Goal: Contribute content: Contribute content

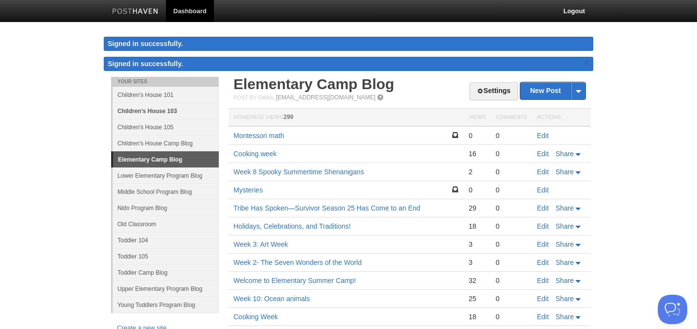
click at [167, 107] on link "Children's House 103" at bounding box center [166, 111] width 106 height 16
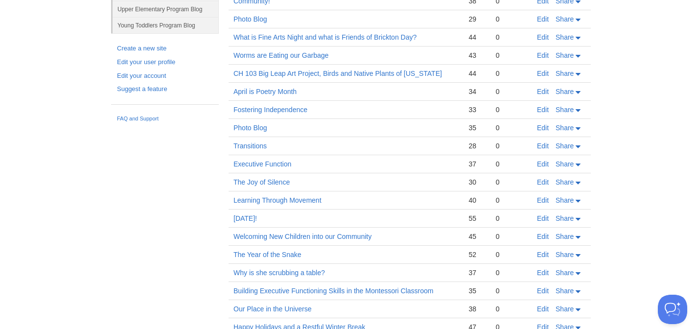
scroll to position [261, 0]
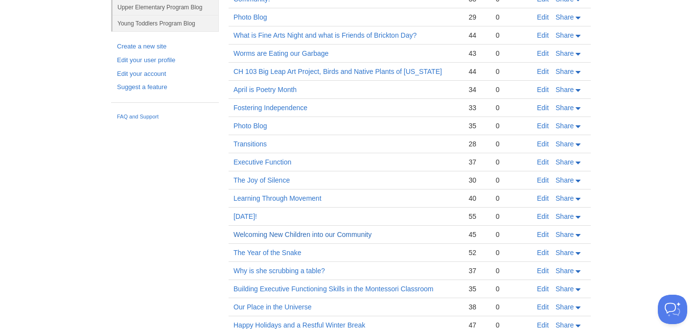
click at [351, 235] on link "Welcoming New Children into our Community" at bounding box center [302, 234] width 138 height 8
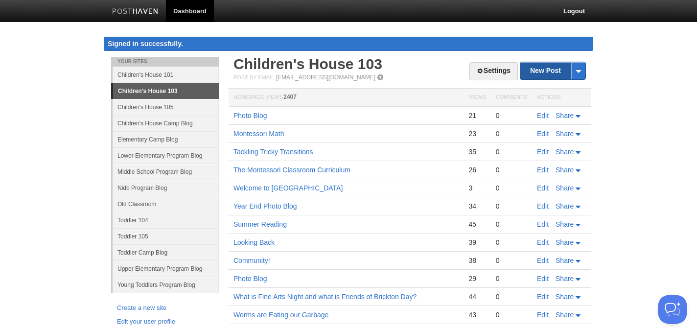
click at [529, 69] on link "New Post" at bounding box center [552, 70] width 65 height 17
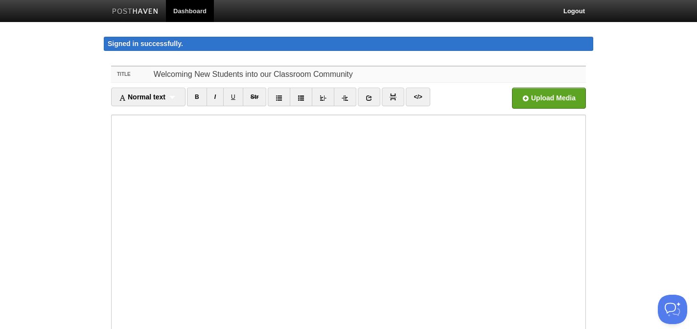
type input "Welcoming New Students into our Classroom Community"
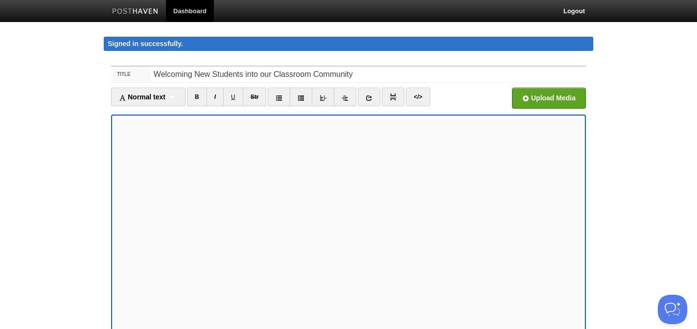
scroll to position [4, 0]
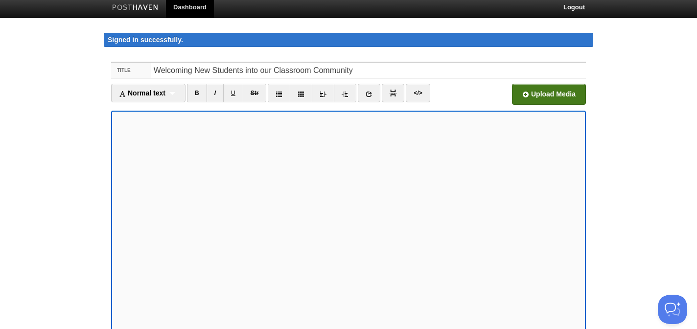
click at [540, 92] on input "file" at bounding box center [253, 97] width 741 height 50
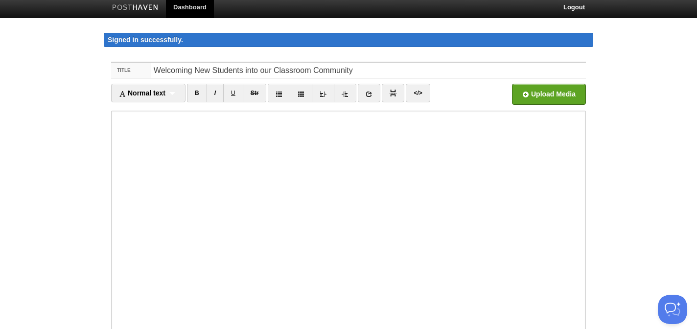
scroll to position [105, 0]
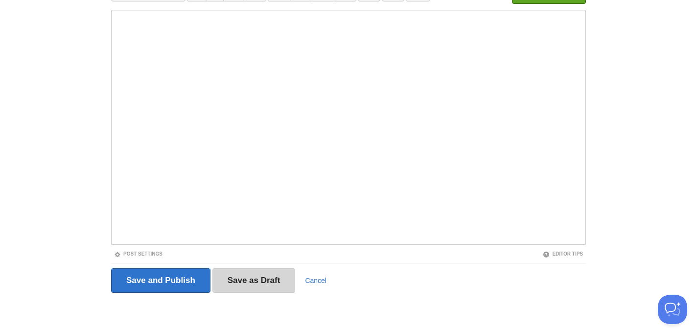
click at [274, 278] on input "Save as Draft" at bounding box center [253, 280] width 83 height 24
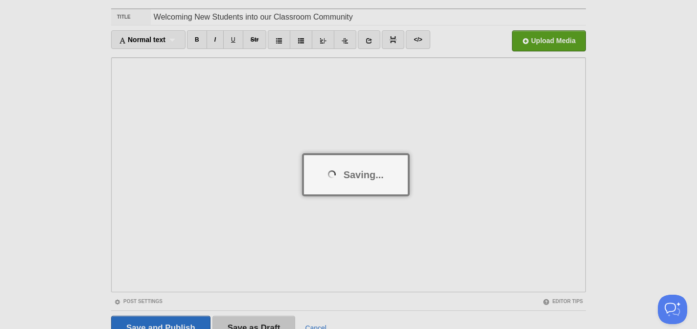
scroll to position [57, 0]
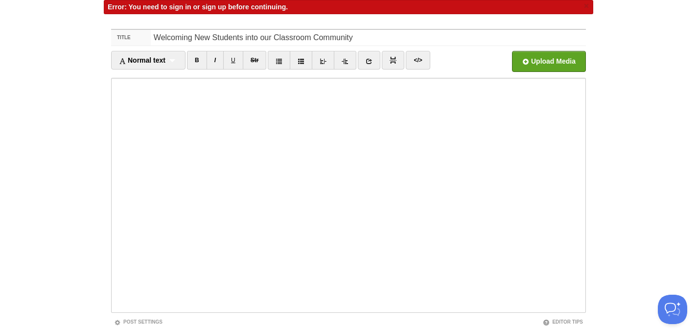
click at [181, 7] on span "Error: You need to sign in or sign up before continuing." at bounding box center [198, 7] width 180 height 8
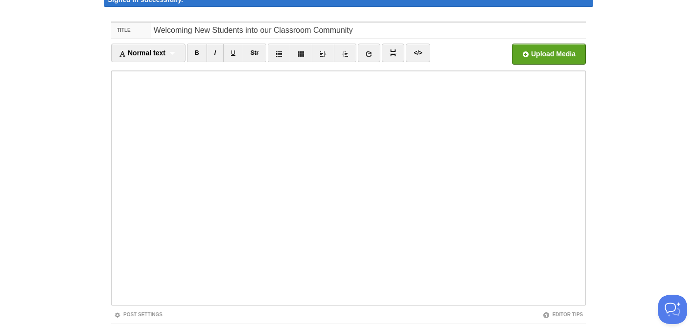
scroll to position [105, 0]
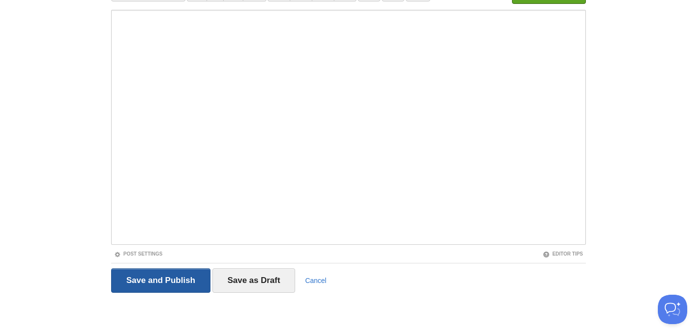
click at [154, 278] on input "Save and Publish" at bounding box center [160, 280] width 99 height 24
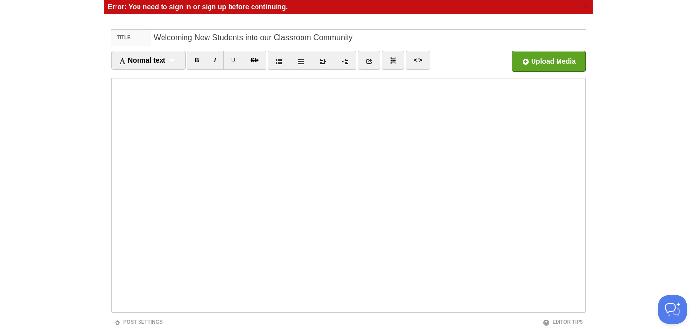
scroll to position [0, 0]
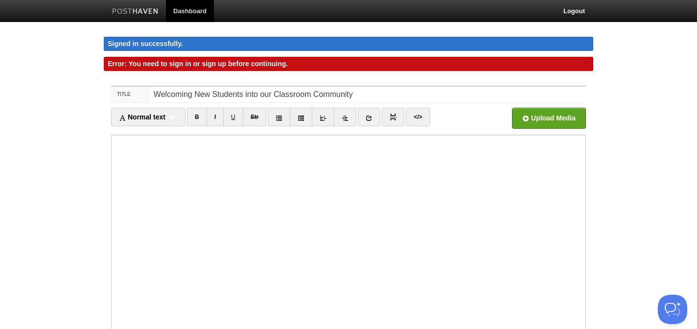
click at [433, 76] on div "Signed in successfully. Signed in successfully. × Error: You need to sign in or…" at bounding box center [348, 57] width 489 height 40
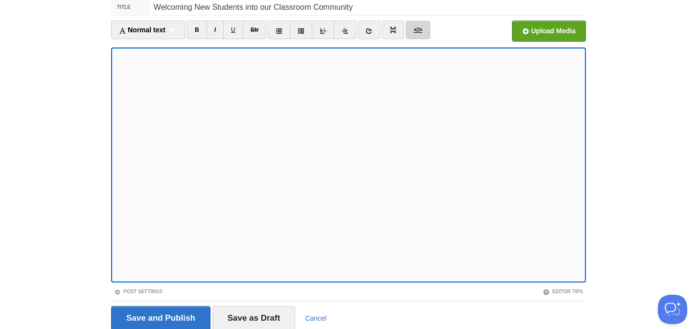
scroll to position [125, 0]
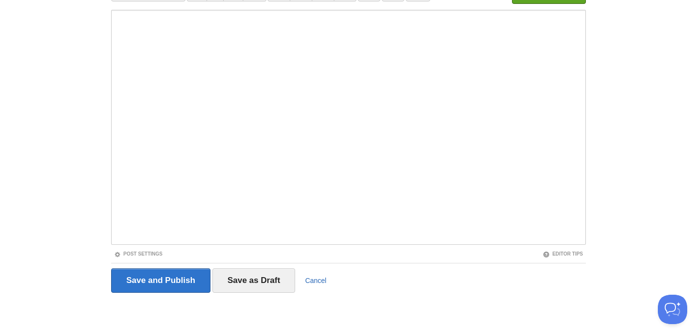
click at [317, 276] on link "Cancel" at bounding box center [316, 280] width 22 height 8
click at [266, 280] on input "Save as Draft" at bounding box center [253, 280] width 83 height 24
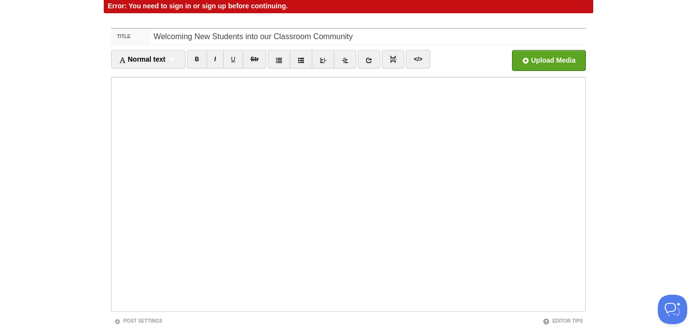
scroll to position [57, 0]
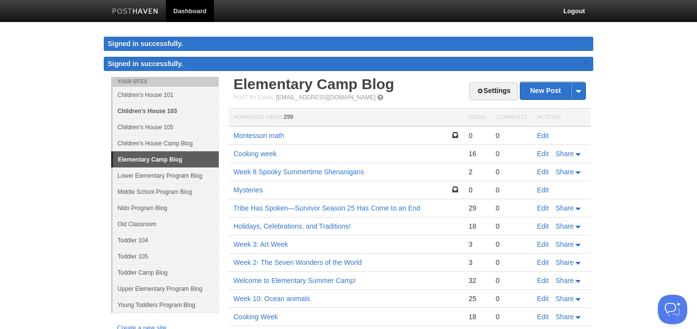
click at [161, 114] on link "Children's House 103" at bounding box center [166, 111] width 106 height 16
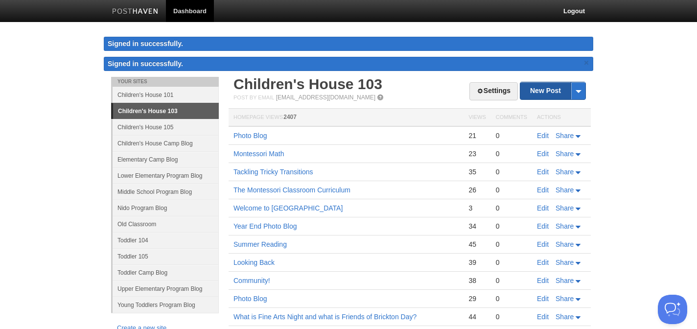
click at [537, 87] on link "New Post" at bounding box center [552, 90] width 65 height 17
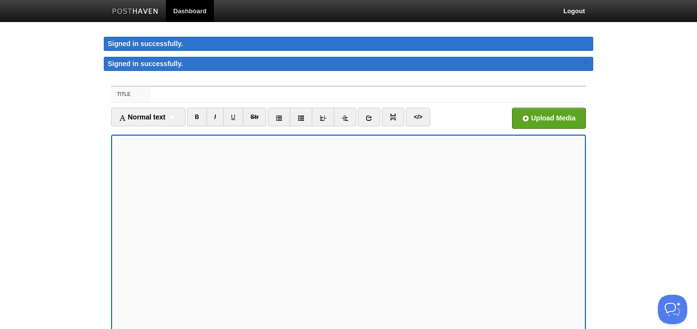
scroll to position [24, 0]
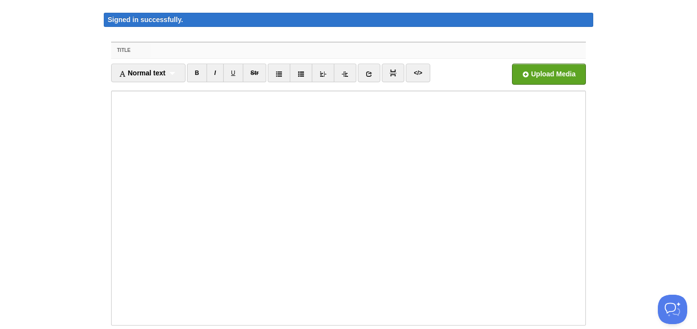
click at [164, 48] on input "Title" at bounding box center [368, 51] width 435 height 16
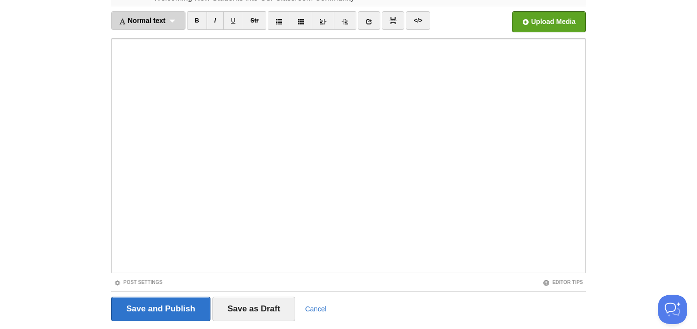
scroll to position [105, 0]
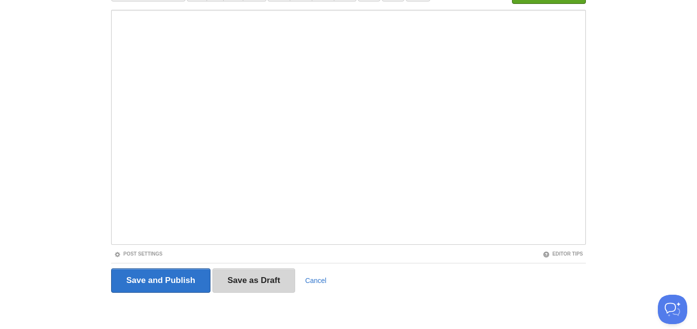
type input "Welcoming New Students into Our Classroom Community"
click at [258, 286] on input "Save as Draft" at bounding box center [253, 280] width 83 height 24
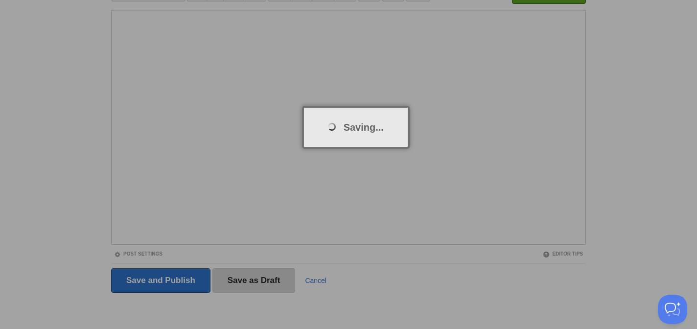
scroll to position [57, 0]
